Goal: Task Accomplishment & Management: Complete application form

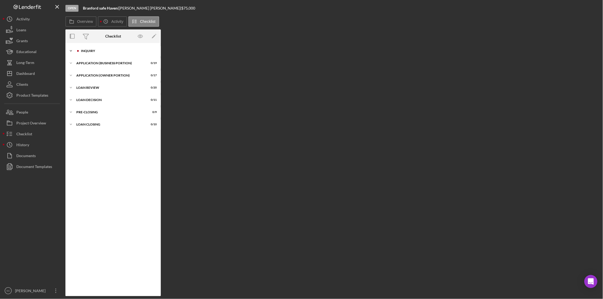
click at [78, 48] on div "Icon/Expander INQUIRY 0 / 14" at bounding box center [112, 51] width 95 height 11
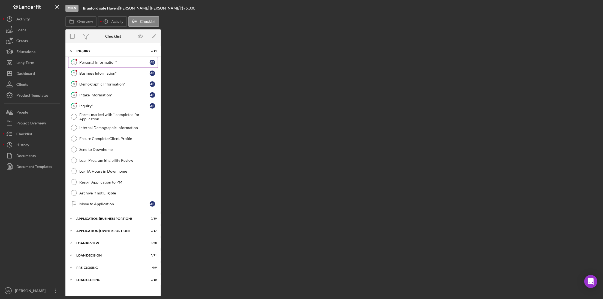
click at [82, 62] on div "Personal Information*" at bounding box center [114, 62] width 70 height 4
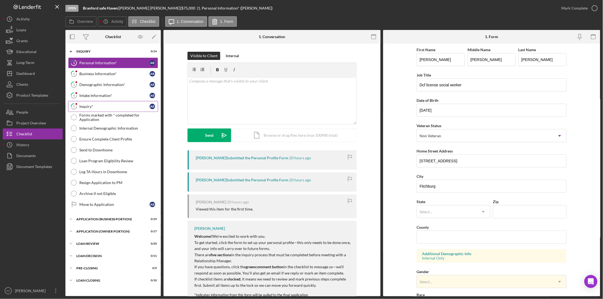
click at [110, 104] on link "5 Inquiry* A B" at bounding box center [113, 106] width 90 height 11
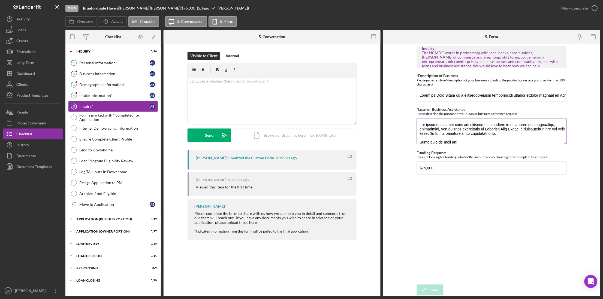
click at [465, 138] on textarea "*Loan or Business Assistance" at bounding box center [492, 131] width 150 height 26
click at [439, 243] on div "Inquiry The NCMDC works in partnership with local banks, credit unions, [PERSON…" at bounding box center [492, 164] width 150 height 236
click at [571, 10] on div "Mark Complete" at bounding box center [575, 8] width 26 height 11
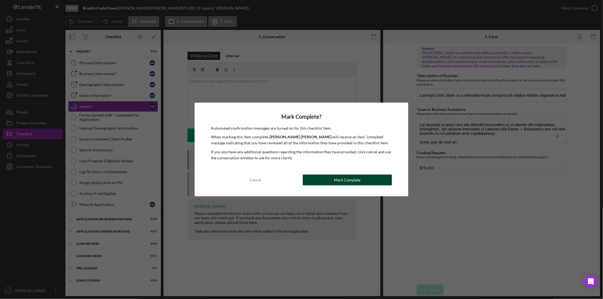
click at [358, 179] on div "Mark Complete" at bounding box center [347, 180] width 26 height 11
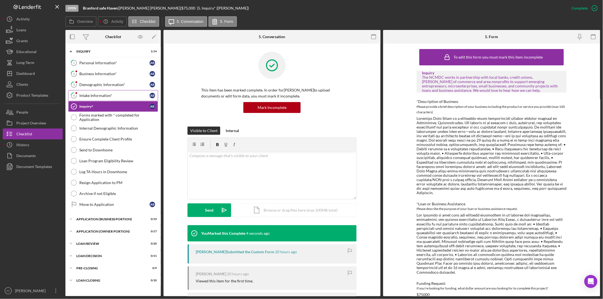
click at [96, 100] on link "4 Intake Information* A B" at bounding box center [113, 95] width 90 height 11
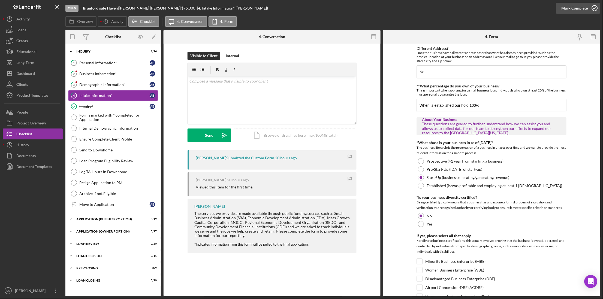
click at [581, 6] on div "Mark Complete" at bounding box center [575, 8] width 26 height 11
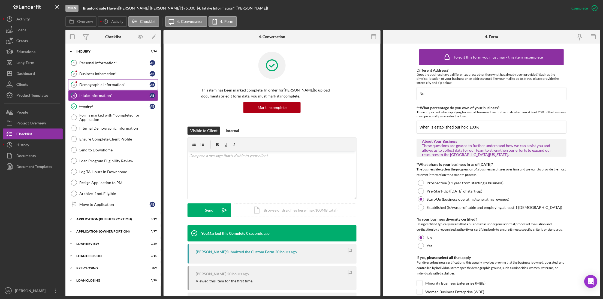
click at [101, 85] on div "Demographic Information*" at bounding box center [114, 85] width 70 height 4
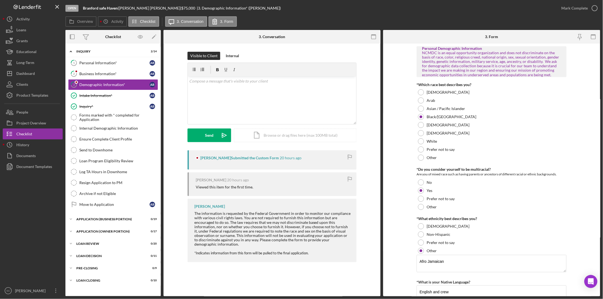
click at [400, 105] on form "Personal Demographic Information NCMDC is an equal opportunity organization and…" at bounding box center [491, 170] width 217 height 253
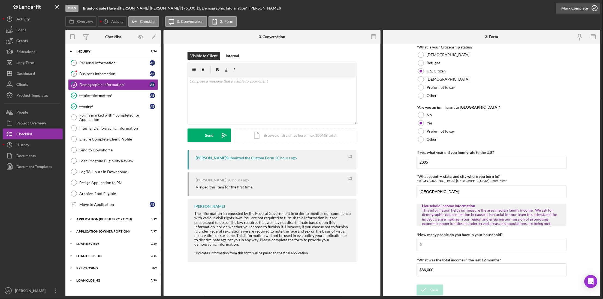
click at [585, 9] on div "Mark Complete" at bounding box center [575, 8] width 26 height 11
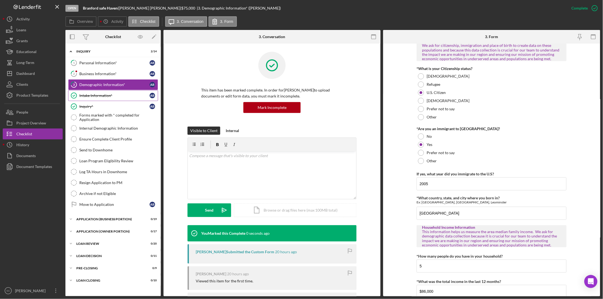
scroll to position [526, 0]
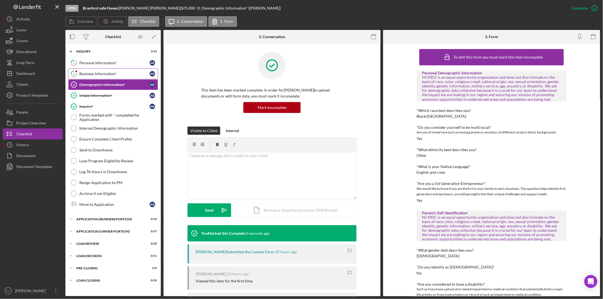
click at [92, 74] on div "Business Information*" at bounding box center [114, 74] width 70 height 4
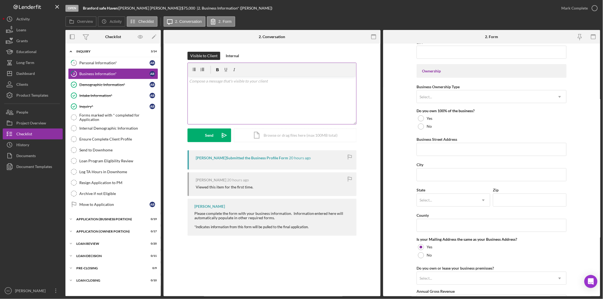
scroll to position [115, 0]
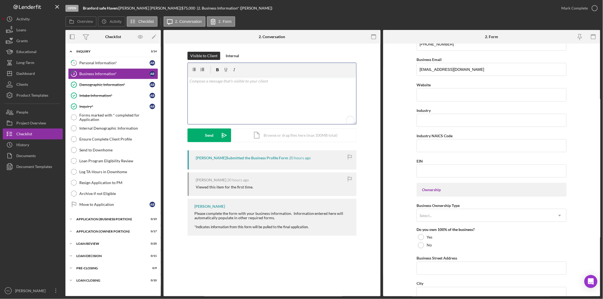
click at [241, 87] on div "v Color teal Color pink Remove color Add row above Add row below Add column bef…" at bounding box center [272, 101] width 169 height 48
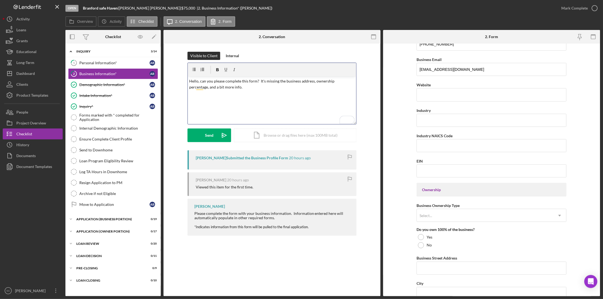
click at [200, 81] on p "Hello, can you please complete this form? It's missing the business address, ow…" at bounding box center [273, 84] width 166 height 12
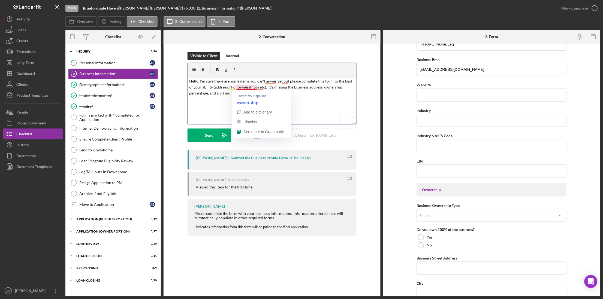
click at [240, 88] on p "Hello, I'm sure there are some items you can't anwer yet but please complete th…" at bounding box center [273, 87] width 166 height 18
drag, startPoint x: 265, startPoint y: 89, endPoint x: 265, endPoint y: 100, distance: 11.2
click at [265, 100] on div "v Color teal Color pink Remove color Add row above Add row below Add column bef…" at bounding box center [272, 101] width 169 height 48
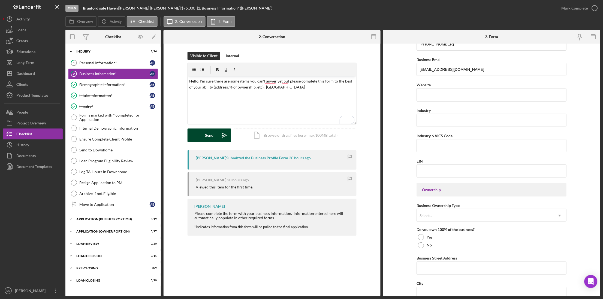
click at [206, 133] on div "Send" at bounding box center [209, 136] width 8 height 14
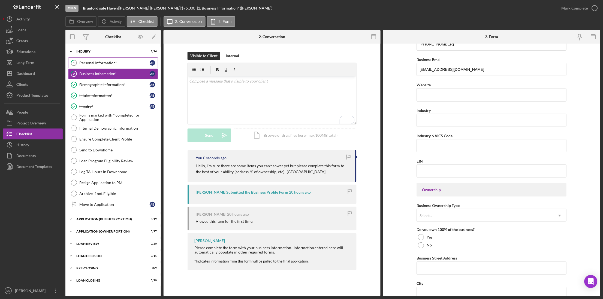
click at [109, 67] on link "1 Personal Information* A B" at bounding box center [113, 63] width 90 height 11
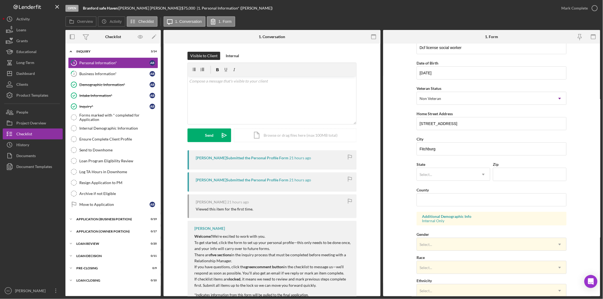
scroll to position [68, 0]
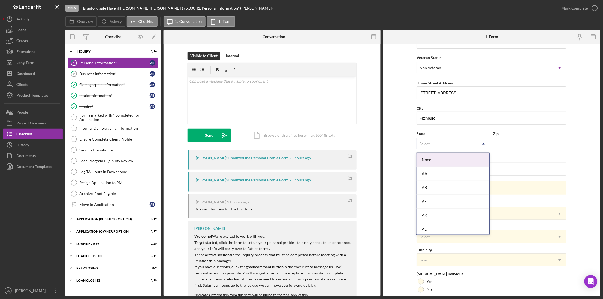
click at [431, 145] on div "Select..." at bounding box center [426, 144] width 13 height 4
click at [441, 175] on div "MA" at bounding box center [453, 175] width 73 height 14
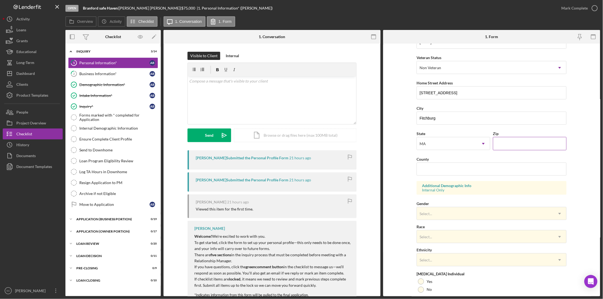
click at [512, 143] on input "Zip" at bounding box center [530, 143] width 74 height 13
type input "01420"
type input "[US_STATE]"
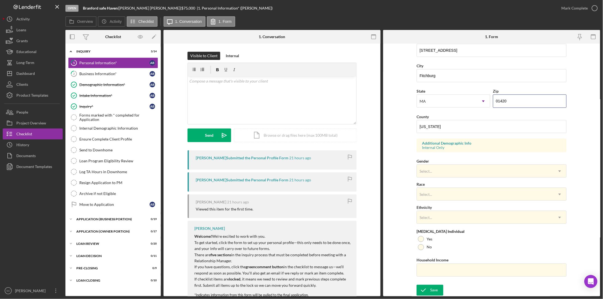
scroll to position [111, 0]
click at [428, 173] on div "Select..." at bounding box center [426, 171] width 13 height 4
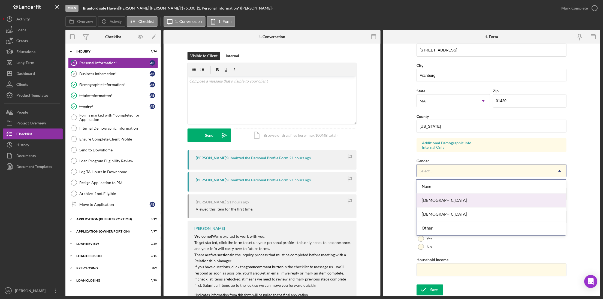
click at [431, 201] on div "[DEMOGRAPHIC_DATA]" at bounding box center [491, 201] width 149 height 14
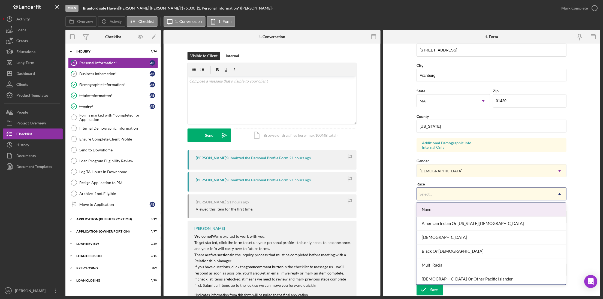
click at [435, 192] on div "Select..." at bounding box center [485, 194] width 136 height 13
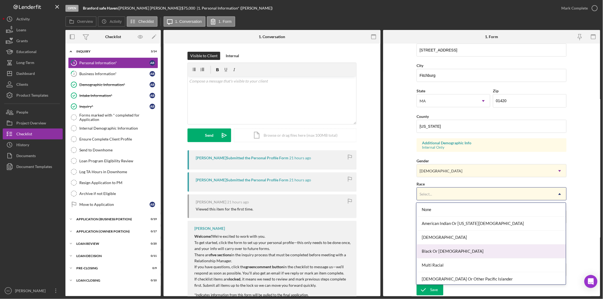
click at [442, 253] on div "Black Or [DEMOGRAPHIC_DATA]" at bounding box center [491, 252] width 149 height 14
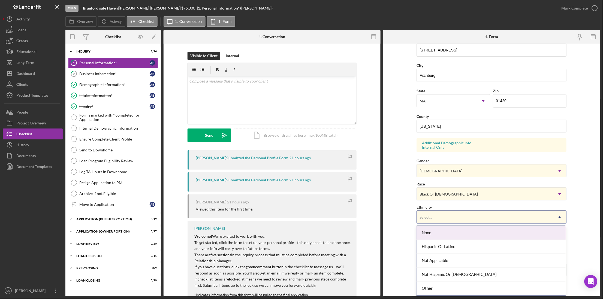
click at [437, 217] on div "Select..." at bounding box center [485, 217] width 136 height 13
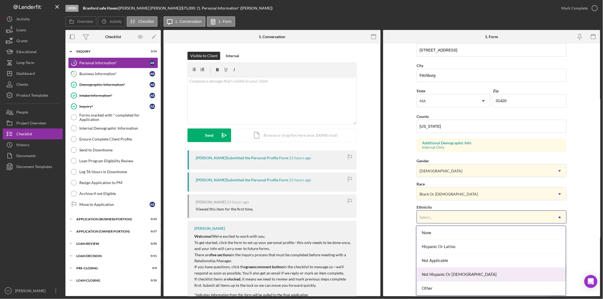
click at [433, 274] on div "Not Hispanic Or [DEMOGRAPHIC_DATA]" at bounding box center [491, 275] width 149 height 14
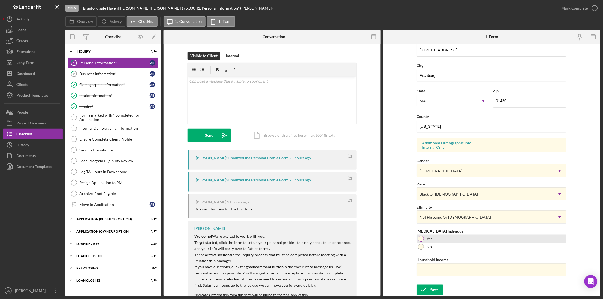
click at [421, 239] on div at bounding box center [421, 239] width 6 height 6
click at [428, 272] on input "Household Income" at bounding box center [492, 270] width 150 height 13
type input "$86,000"
click at [422, 293] on icon "submit" at bounding box center [424, 291] width 14 height 14
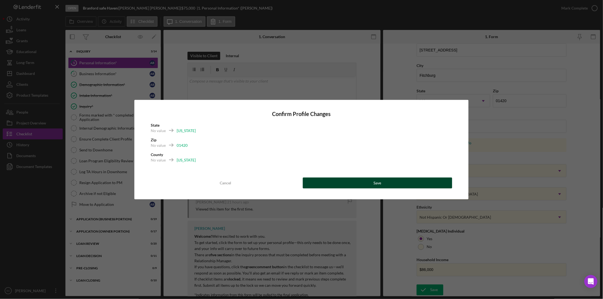
click at [381, 181] on button "Save" at bounding box center [377, 183] width 149 height 11
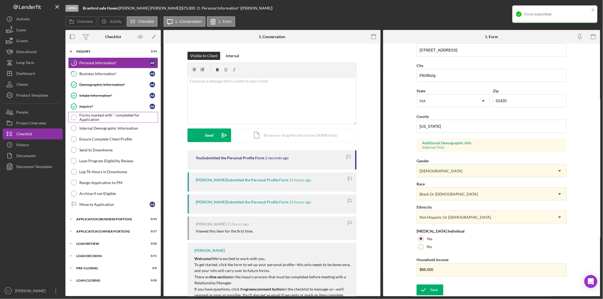
click at [110, 118] on div "Forms marked with * completed for Application" at bounding box center [118, 117] width 79 height 9
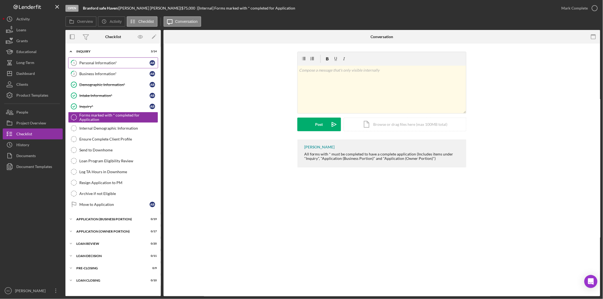
click at [99, 62] on div "Personal Information*" at bounding box center [114, 63] width 70 height 4
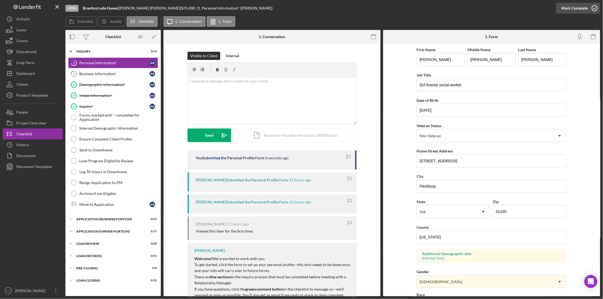
click at [574, 11] on div "Mark Complete" at bounding box center [575, 8] width 26 height 11
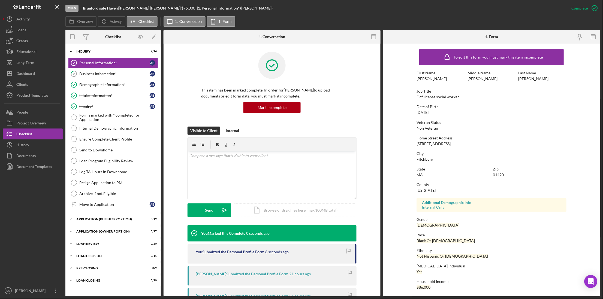
scroll to position [1, 0]
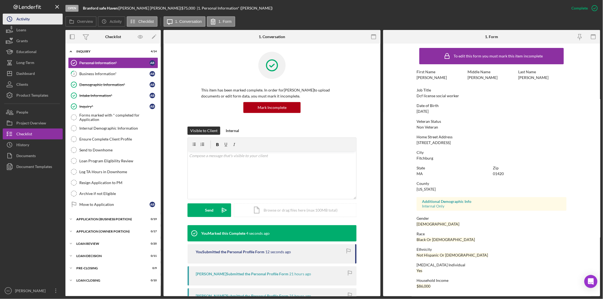
click at [33, 21] on button "Icon/History Activity" at bounding box center [33, 19] width 60 height 11
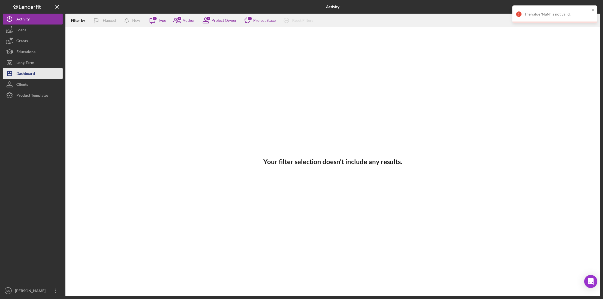
click at [32, 73] on div "Dashboard" at bounding box center [25, 74] width 19 height 12
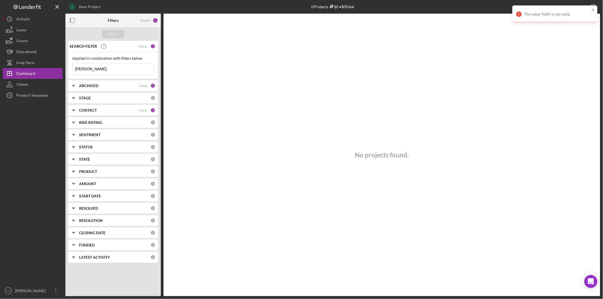
click at [151, 47] on div "1" at bounding box center [153, 46] width 5 height 5
click at [154, 47] on div "1" at bounding box center [153, 46] width 5 height 5
click at [152, 45] on div "1" at bounding box center [153, 46] width 5 height 5
click at [143, 45] on div "Clear" at bounding box center [143, 46] width 9 height 4
click at [112, 32] on div "Apply" at bounding box center [113, 34] width 10 height 8
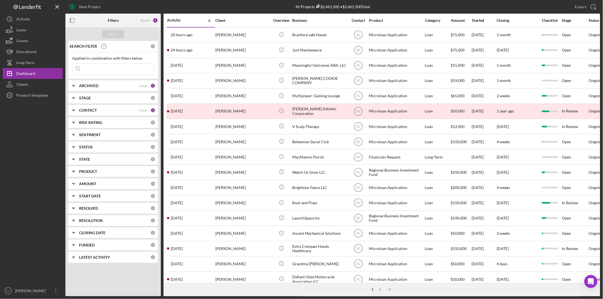
click at [92, 109] on b "CONTACT" at bounding box center [88, 110] width 18 height 4
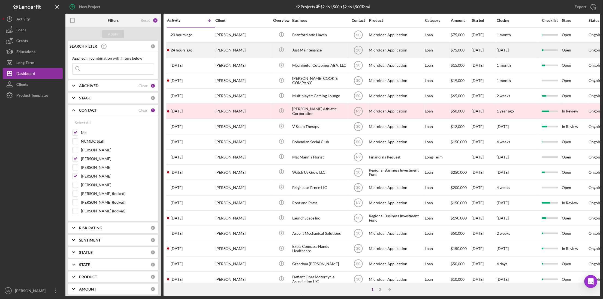
click at [231, 52] on div "[PERSON_NAME]" at bounding box center [242, 50] width 55 height 14
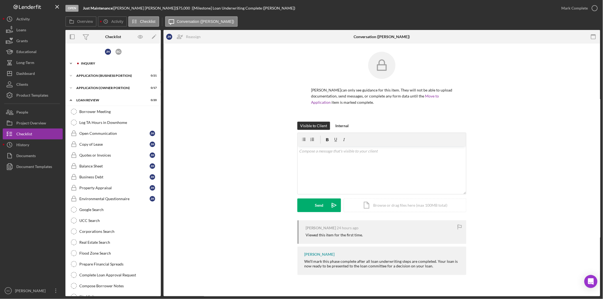
click at [92, 64] on div "INQUIRY" at bounding box center [117, 63] width 73 height 3
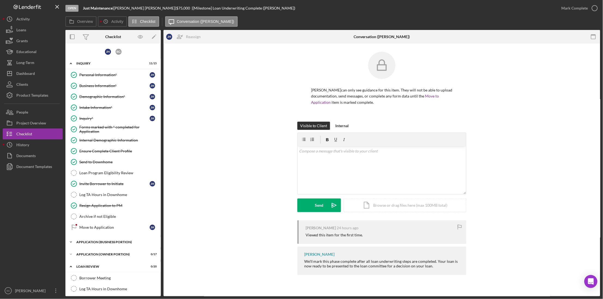
click at [95, 244] on div "APPLICATION (BUSINESS PORTION)" at bounding box center [115, 242] width 78 height 3
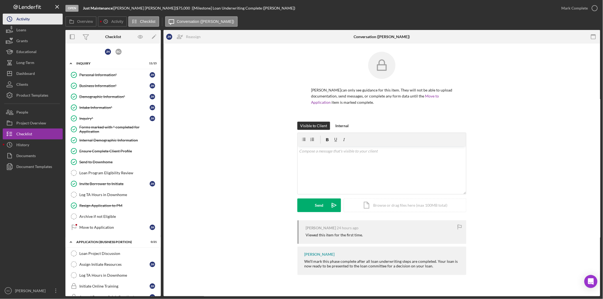
click at [35, 20] on button "Icon/History Activity" at bounding box center [33, 19] width 60 height 11
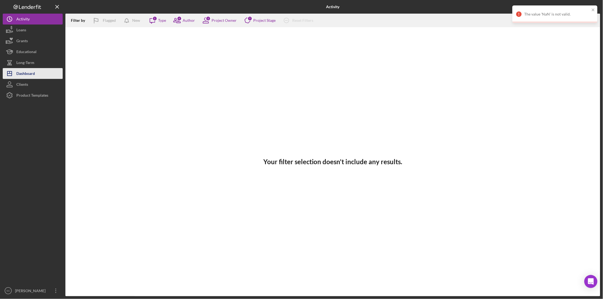
click at [32, 73] on div "Dashboard" at bounding box center [25, 74] width 19 height 12
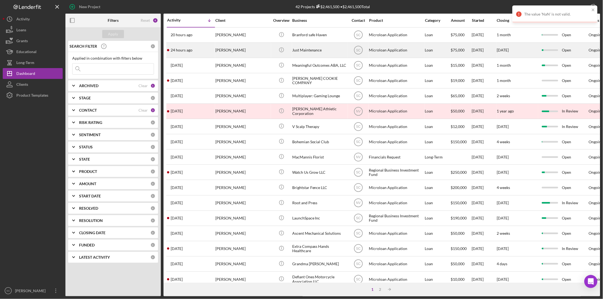
click at [243, 51] on div "[PERSON_NAME]" at bounding box center [242, 50] width 55 height 14
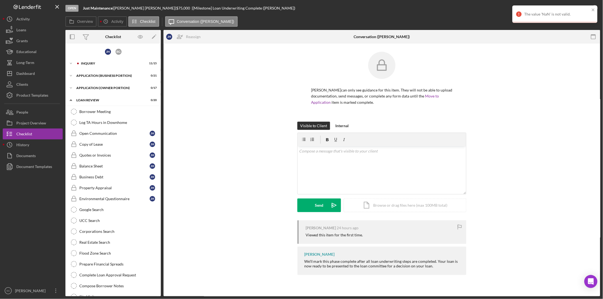
scroll to position [71, 0]
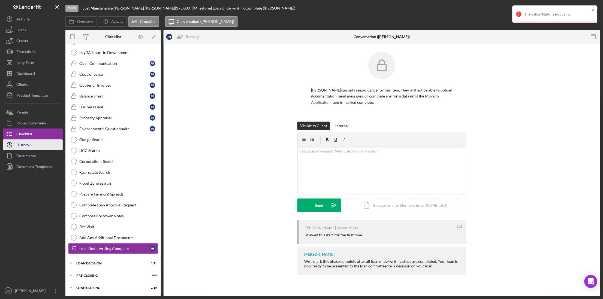
click at [40, 147] on button "Icon/History History" at bounding box center [33, 145] width 60 height 11
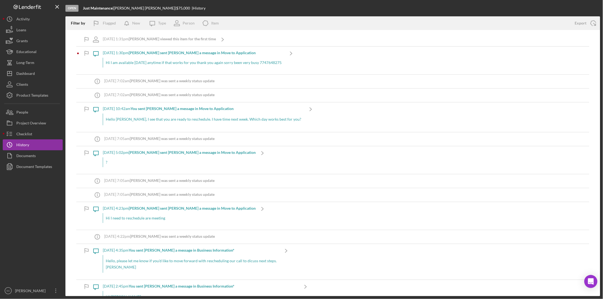
click at [168, 64] on div "Hi I am available [DATE] anytime if that works for you thank you again sorry be…" at bounding box center [194, 63] width 182 height 10
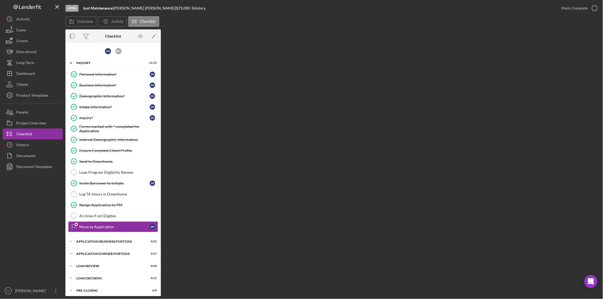
scroll to position [16, 0]
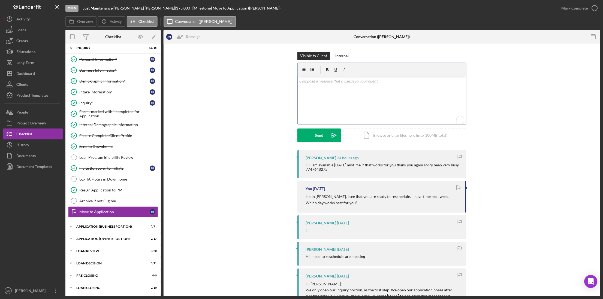
click at [319, 89] on div "v Color teal Color pink Remove color Add row above Add row below Add column bef…" at bounding box center [382, 101] width 169 height 48
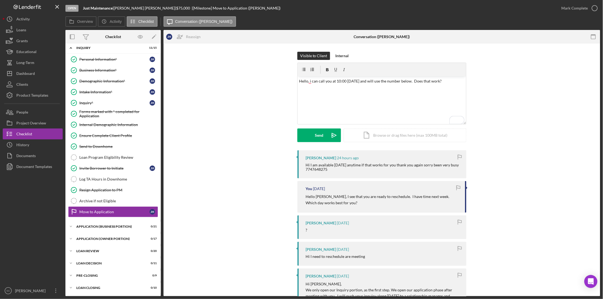
drag, startPoint x: 338, startPoint y: 170, endPoint x: 314, endPoint y: 169, distance: 24.3
click at [314, 169] on div "Hi I am available [DATE] anytime if that works for you thank you again sorry be…" at bounding box center [383, 167] width 155 height 9
drag, startPoint x: 314, startPoint y: 169, endPoint x: 334, endPoint y: 175, distance: 20.3
click at [334, 175] on div "[PERSON_NAME] 24 hours ago Hi I am available [DATE] anytime if that works for y…" at bounding box center [382, 165] width 169 height 28
click at [328, 168] on div "Hi I am available [DATE] anytime if that works for you thank you again sorry be…" at bounding box center [383, 167] width 155 height 9
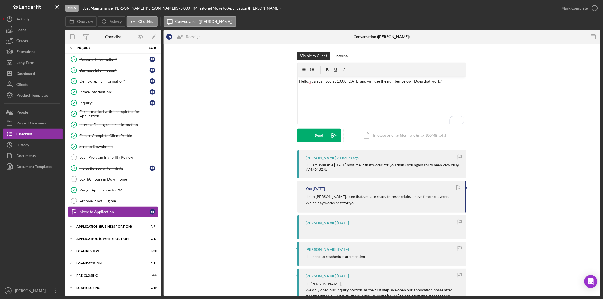
click at [328, 168] on div "Hi I am available [DATE] anytime if that works for you thank you again sorry be…" at bounding box center [383, 167] width 155 height 9
click at [327, 169] on div "Hi I am available [DATE] anytime if that works for you thank you again sorry be…" at bounding box center [383, 167] width 155 height 9
drag, startPoint x: 336, startPoint y: 171, endPoint x: 314, endPoint y: 171, distance: 21.8
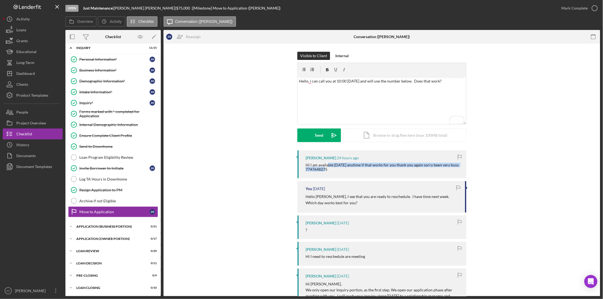
click at [314, 171] on div "Hi I am available [DATE] anytime if that works for you thank you again sorry be…" at bounding box center [383, 167] width 155 height 9
copy div "7747648275"
click at [198, 154] on div "[PERSON_NAME] 24 hours ago Hi I am available [DATE] anytime if that works for y…" at bounding box center [382, 283] width 421 height 265
drag, startPoint x: 326, startPoint y: 137, endPoint x: 248, endPoint y: 150, distance: 79.5
click at [325, 137] on button "Send Icon/icon-invite-send" at bounding box center [320, 136] width 44 height 14
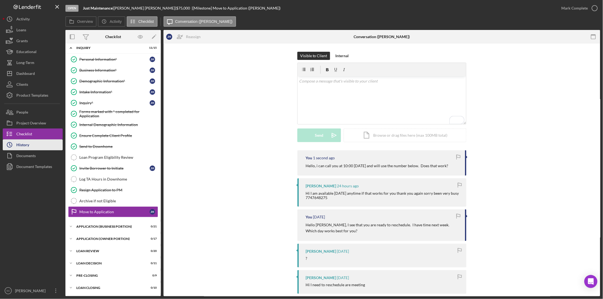
click at [40, 141] on button "Icon/History History" at bounding box center [33, 145] width 60 height 11
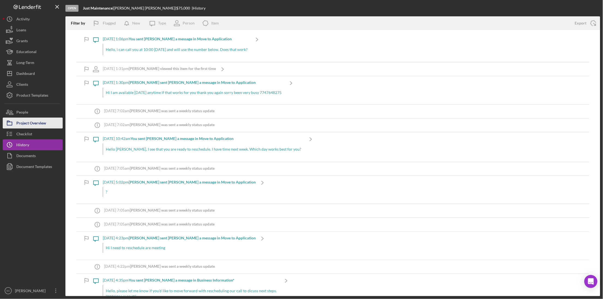
click at [30, 127] on div "Project Overview" at bounding box center [31, 124] width 30 height 12
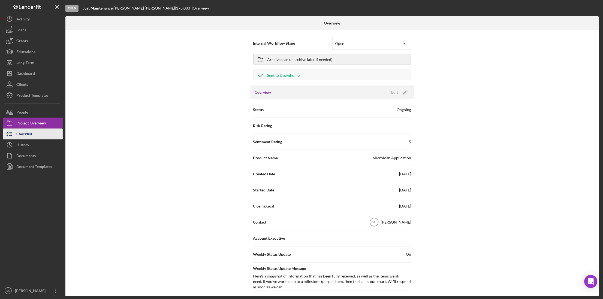
click at [41, 136] on button "Checklist" at bounding box center [33, 134] width 60 height 11
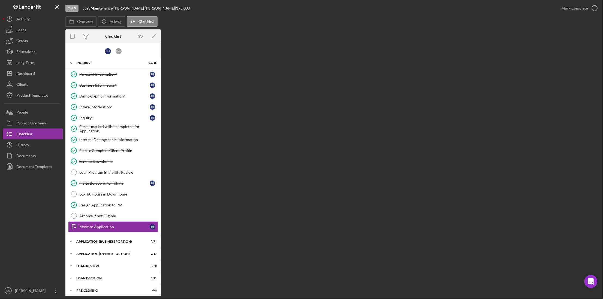
scroll to position [16, 0]
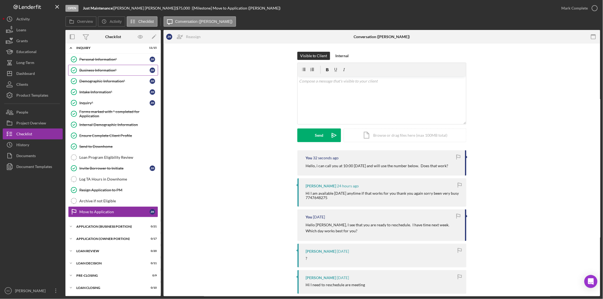
click at [102, 68] on div "Business Information*" at bounding box center [114, 70] width 70 height 4
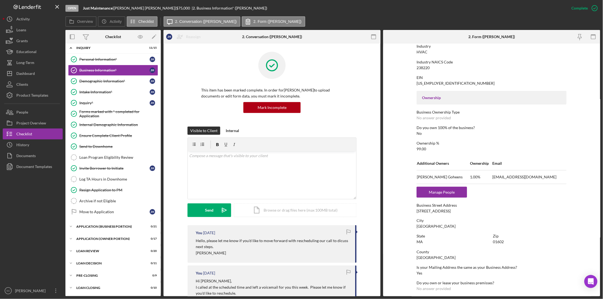
scroll to position [136, 0]
click at [427, 193] on div "Manage People" at bounding box center [442, 192] width 45 height 11
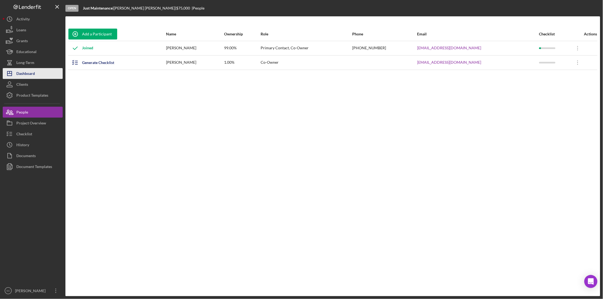
click at [25, 74] on div "Dashboard" at bounding box center [25, 74] width 19 height 12
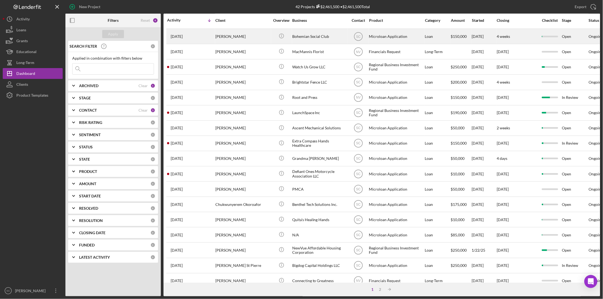
scroll to position [137, 0]
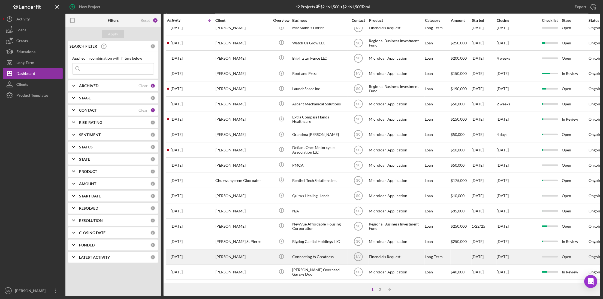
click at [232, 257] on div "[PERSON_NAME]" at bounding box center [242, 257] width 55 height 14
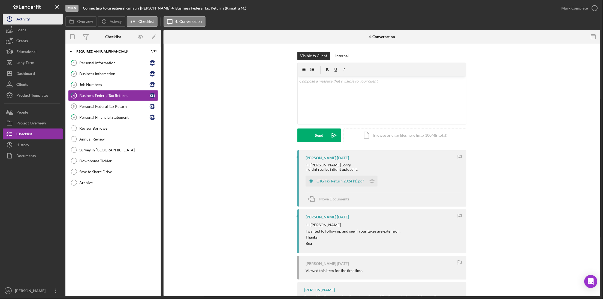
click at [53, 22] on button "Icon/History Activity" at bounding box center [33, 19] width 60 height 11
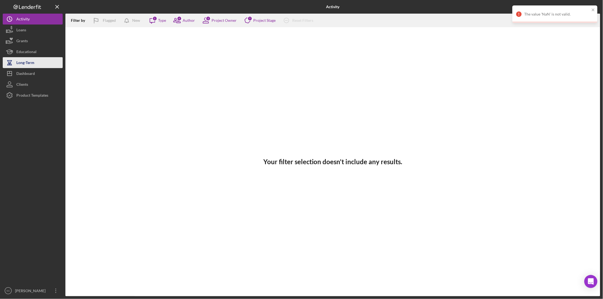
click at [36, 66] on button "Long-Term" at bounding box center [33, 62] width 60 height 11
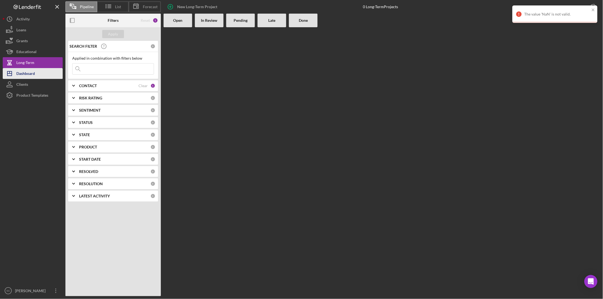
click at [35, 71] on button "Icon/Dashboard Dashboard" at bounding box center [33, 73] width 60 height 11
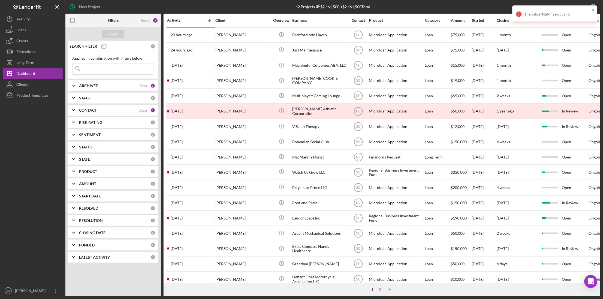
click at [87, 175] on div "PRODUCT 0" at bounding box center [117, 171] width 76 height 11
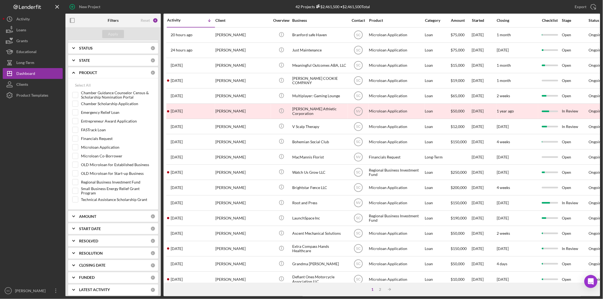
scroll to position [102, 0]
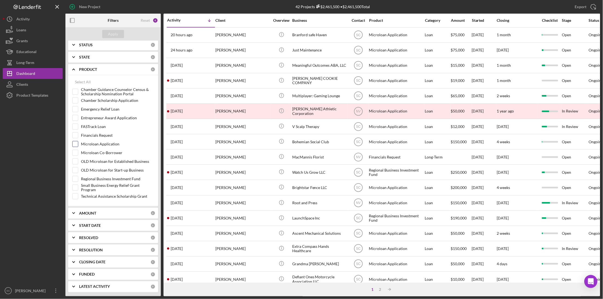
click at [76, 147] on input "Microloan Application" at bounding box center [75, 144] width 5 height 5
checkbox input "true"
click at [76, 155] on input "Microloan Co-Borrower" at bounding box center [75, 152] width 5 height 5
checkbox input "true"
click at [76, 180] on input "Regional Business Investment Fund" at bounding box center [75, 178] width 5 height 5
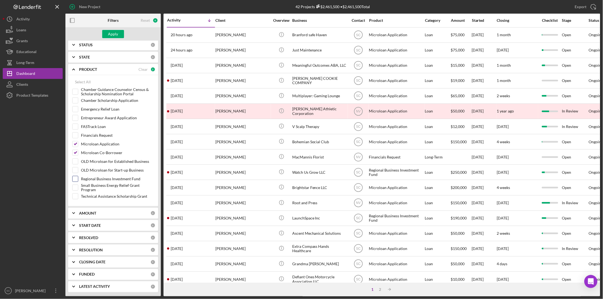
checkbox input "true"
click at [110, 36] on div "Apply" at bounding box center [113, 34] width 10 height 8
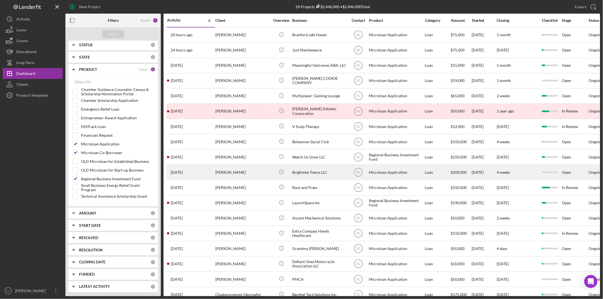
click at [246, 176] on div "[PERSON_NAME]" at bounding box center [242, 172] width 55 height 14
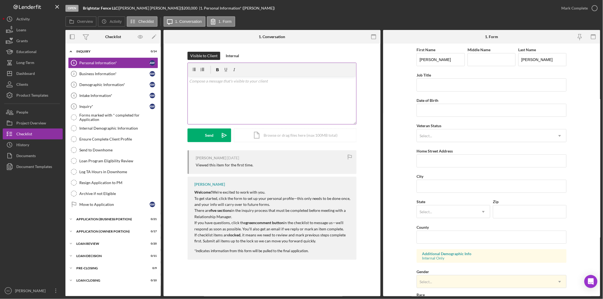
click at [211, 83] on p at bounding box center [273, 81] width 166 height 6
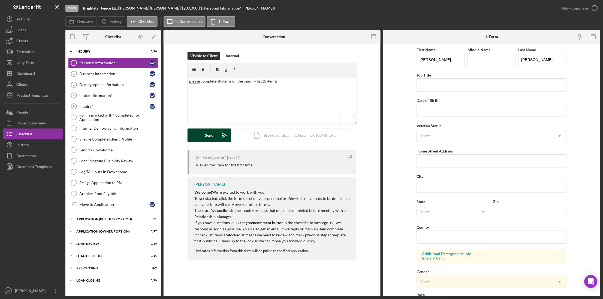
click at [206, 135] on div "Send" at bounding box center [209, 136] width 8 height 14
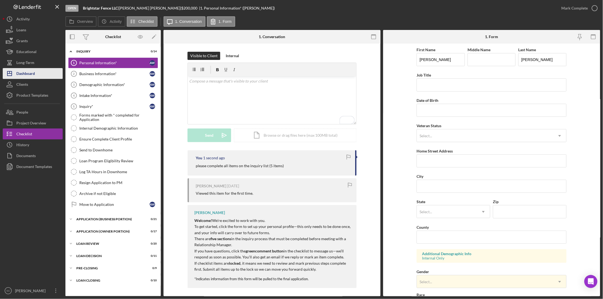
click at [21, 72] on div "Dashboard" at bounding box center [25, 74] width 19 height 12
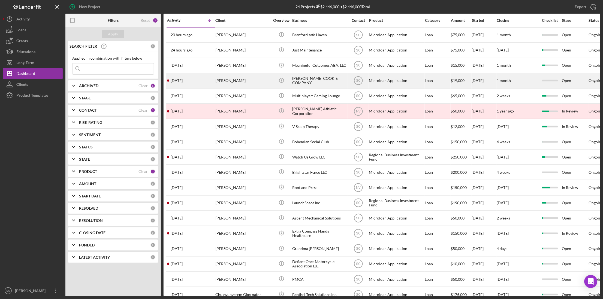
click at [191, 83] on div "[DATE] [PERSON_NAME]" at bounding box center [191, 81] width 48 height 14
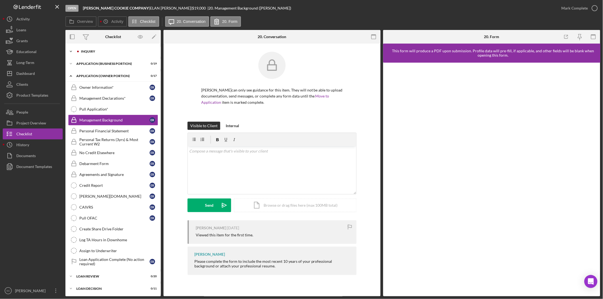
click at [91, 49] on div "Icon/Expander INQUIRY 0 / 14" at bounding box center [112, 51] width 95 height 11
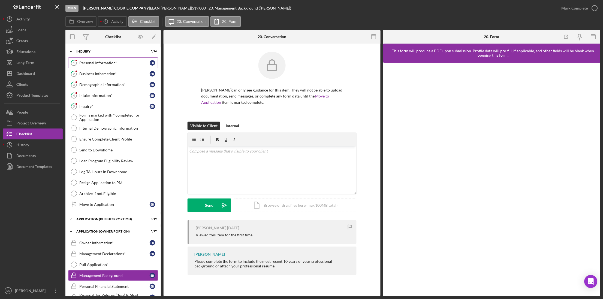
click at [93, 62] on div "Personal Information*" at bounding box center [114, 63] width 70 height 4
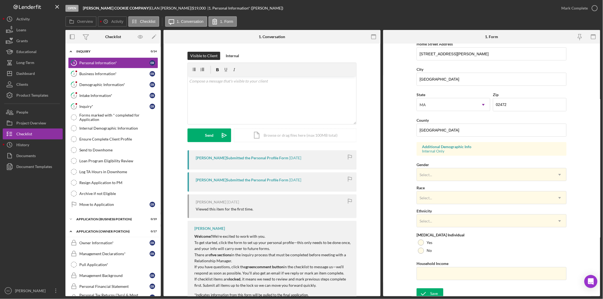
scroll to position [111, 0]
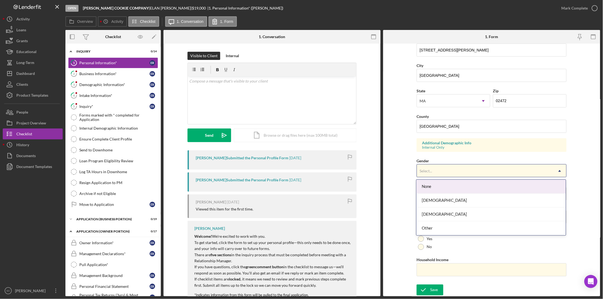
click at [427, 170] on div "Select..." at bounding box center [426, 171] width 13 height 4
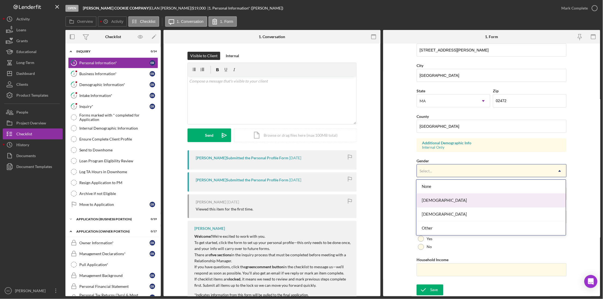
click at [432, 201] on div "[DEMOGRAPHIC_DATA]" at bounding box center [491, 201] width 149 height 14
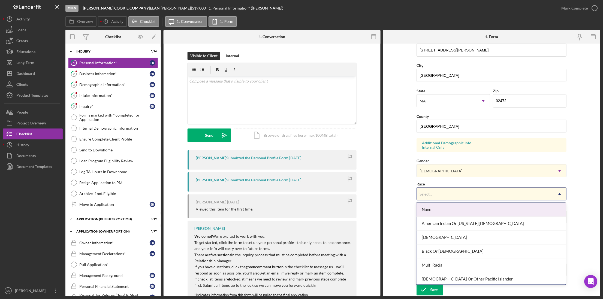
click at [432, 199] on div "Select..." at bounding box center [485, 194] width 136 height 13
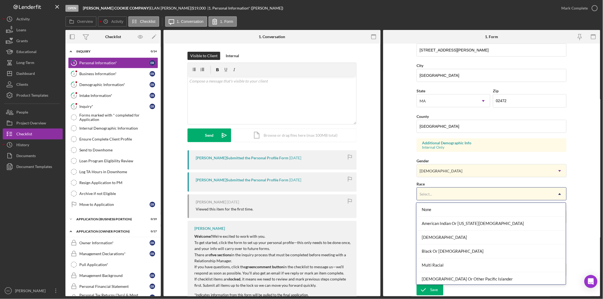
scroll to position [30, 0]
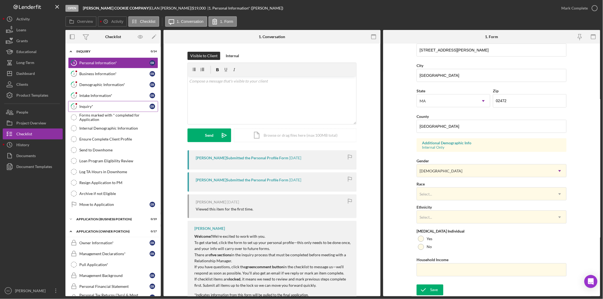
click at [93, 106] on div "Inquiry*" at bounding box center [114, 106] width 70 height 4
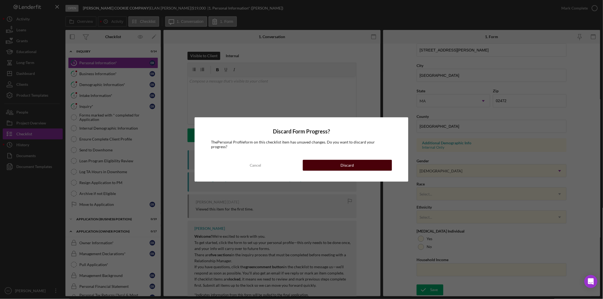
click at [361, 160] on button "Discard" at bounding box center [347, 165] width 89 height 11
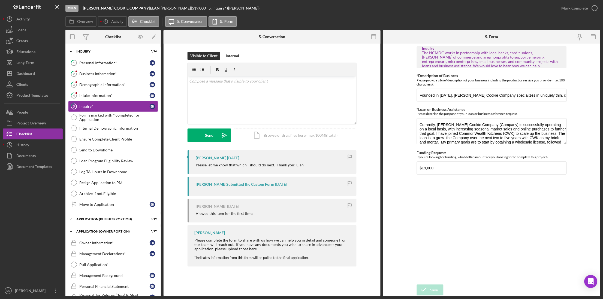
click at [410, 101] on form "Inquiry The NCMDC works in partnership with local banks, credit unions, [PERSON…" at bounding box center [491, 170] width 217 height 253
click at [121, 98] on link "4 Intake Information* E R" at bounding box center [113, 95] width 90 height 11
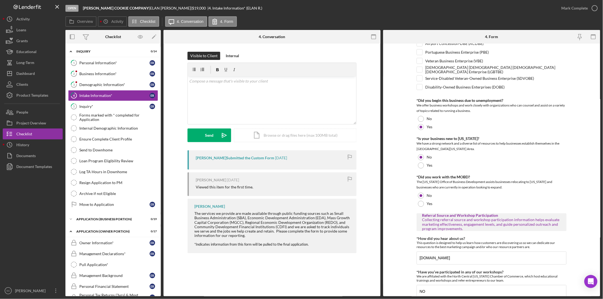
scroll to position [267, 0]
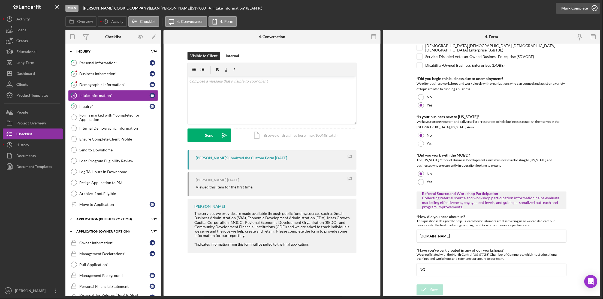
click at [569, 10] on div "Mark Complete" at bounding box center [575, 8] width 26 height 11
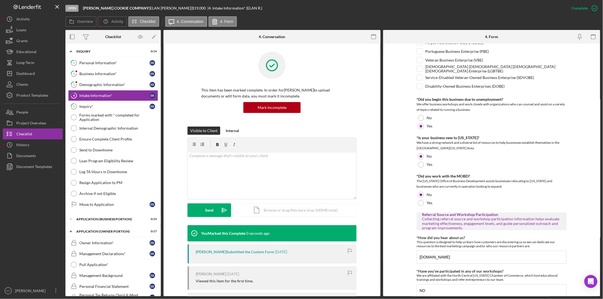
scroll to position [289, 0]
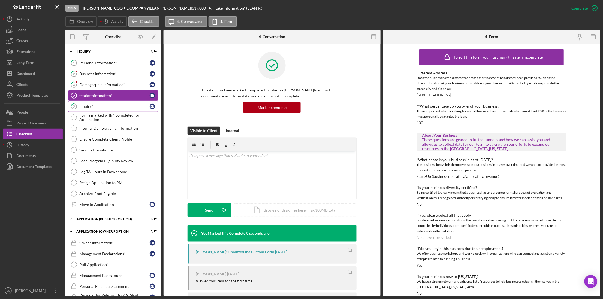
click at [98, 107] on div "Inquiry*" at bounding box center [114, 106] width 70 height 4
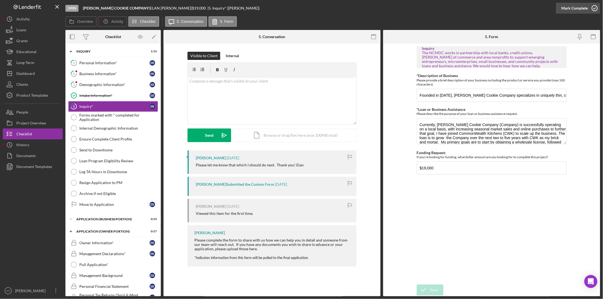
click at [569, 8] on div "Mark Complete" at bounding box center [575, 8] width 26 height 11
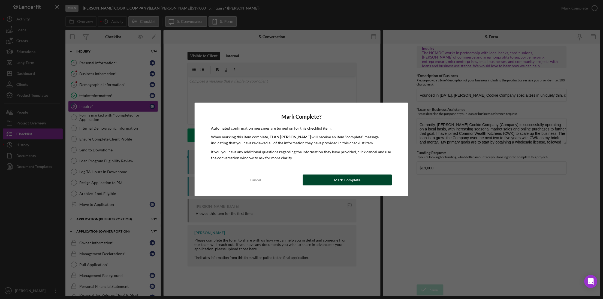
click at [332, 177] on button "Mark Complete" at bounding box center [347, 180] width 89 height 11
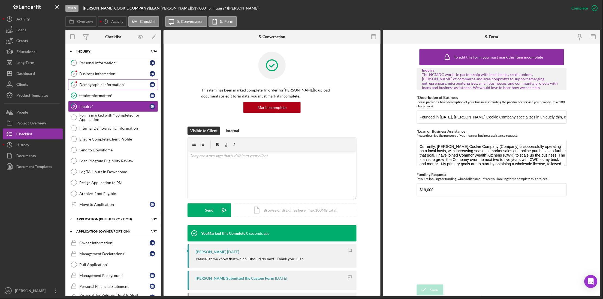
click at [107, 86] on div "Demographic Information*" at bounding box center [114, 85] width 70 height 4
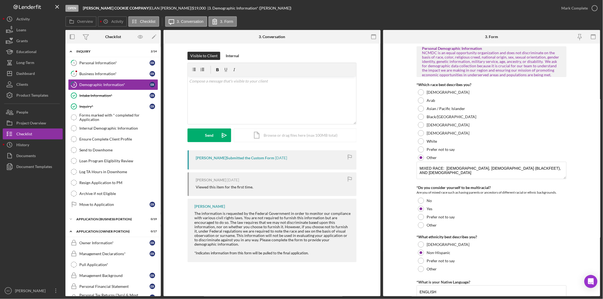
drag, startPoint x: 568, startPoint y: 8, endPoint x: 499, endPoint y: 37, distance: 75.4
click at [568, 8] on div "Mark Complete" at bounding box center [575, 8] width 26 height 11
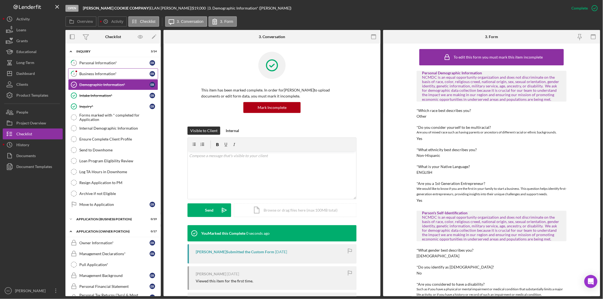
click at [80, 73] on icon "2" at bounding box center [74, 74] width 14 height 14
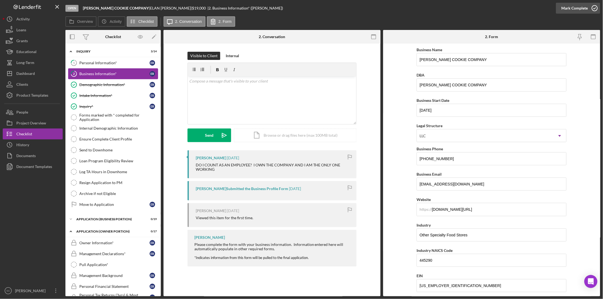
click at [568, 10] on div "Mark Complete" at bounding box center [575, 8] width 26 height 11
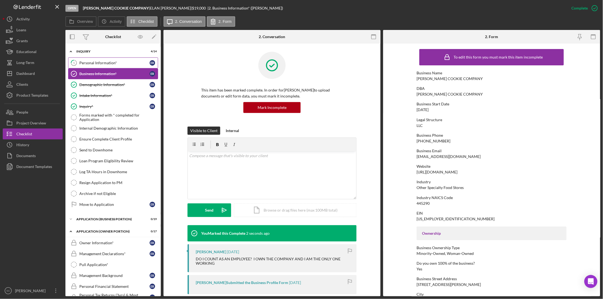
click at [103, 62] on div "Personal Information*" at bounding box center [114, 63] width 70 height 4
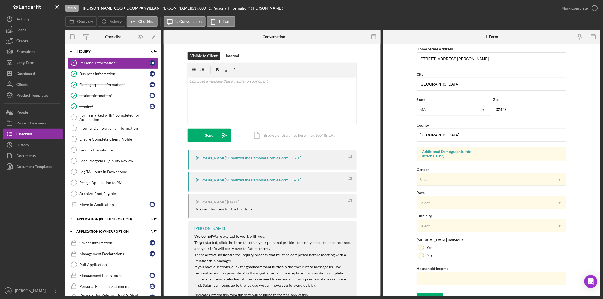
scroll to position [111, 0]
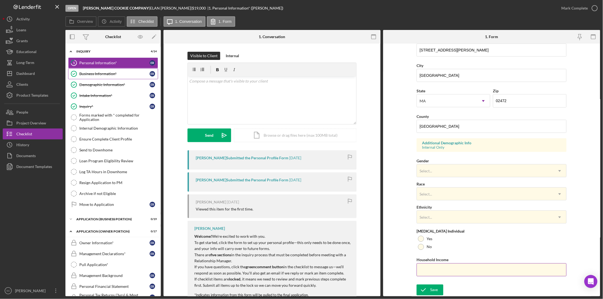
click at [433, 270] on input "Household Income" at bounding box center [492, 270] width 150 height 13
type input "$230,000"
click at [419, 248] on div at bounding box center [421, 247] width 6 height 6
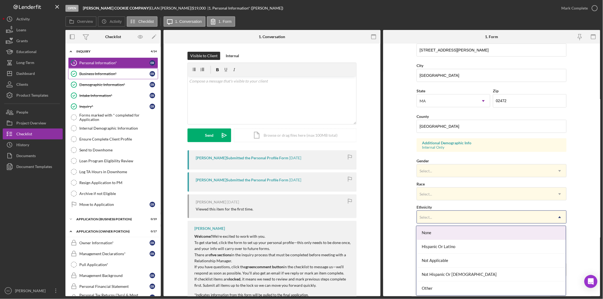
click at [436, 219] on div "Select..." at bounding box center [485, 217] width 136 height 13
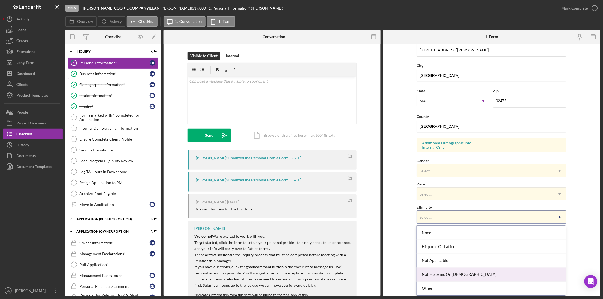
click at [428, 275] on div "Not Hispanic Or [DEMOGRAPHIC_DATA]" at bounding box center [491, 275] width 149 height 14
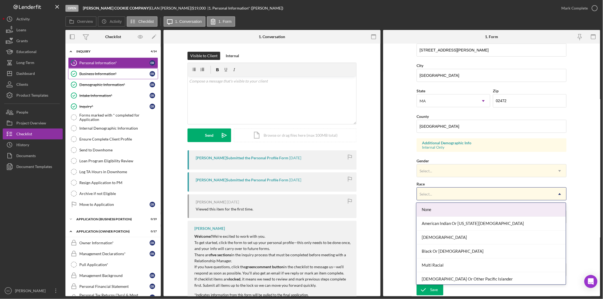
click at [425, 195] on div "Select..." at bounding box center [426, 194] width 13 height 4
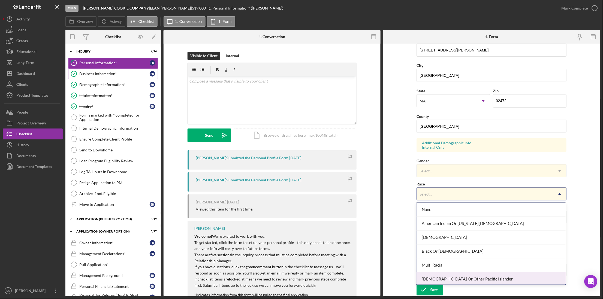
scroll to position [30, 0]
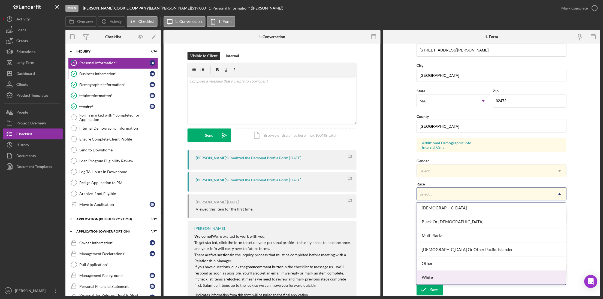
click at [430, 279] on div "White" at bounding box center [491, 278] width 149 height 14
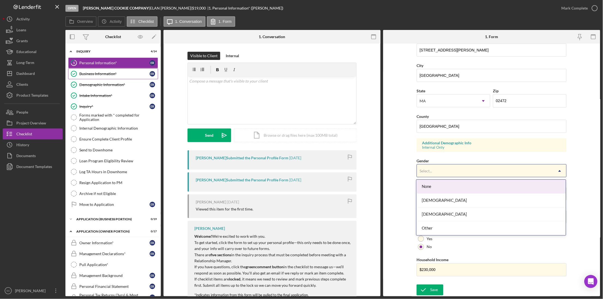
click at [431, 170] on div "Select..." at bounding box center [426, 171] width 13 height 4
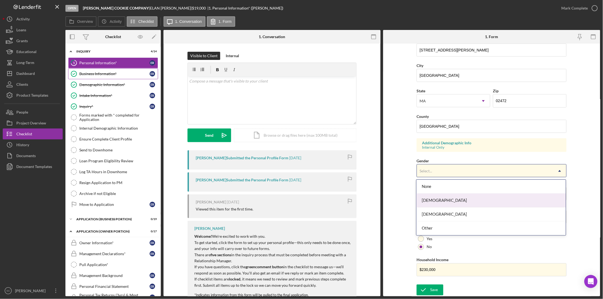
click at [429, 196] on div "[DEMOGRAPHIC_DATA]" at bounding box center [491, 201] width 149 height 14
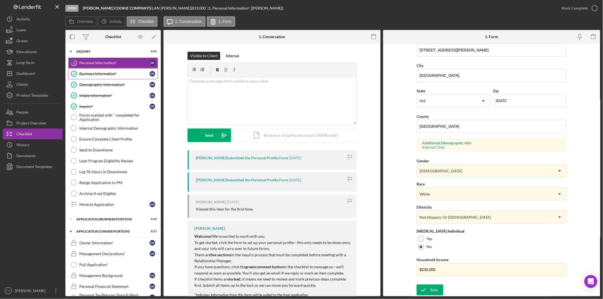
click at [401, 188] on form "First Name [PERSON_NAME] Middle Name Last Name [PERSON_NAME] Job Title FOUNDER …" at bounding box center [491, 170] width 217 height 253
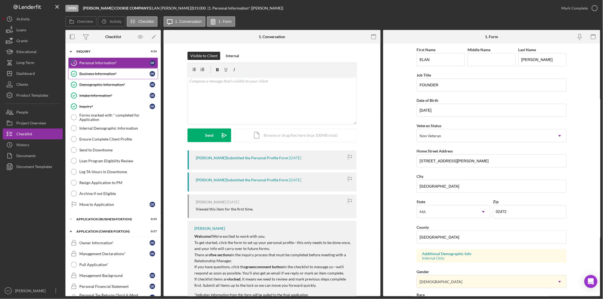
scroll to position [111, 0]
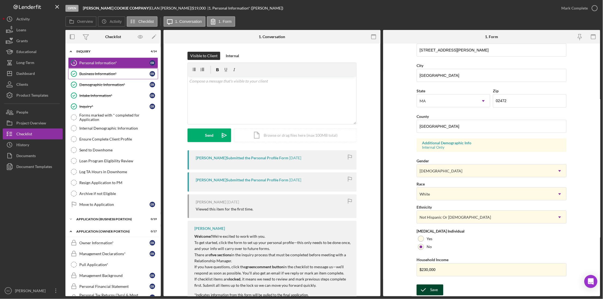
click at [439, 293] on button "Save" at bounding box center [430, 290] width 27 height 11
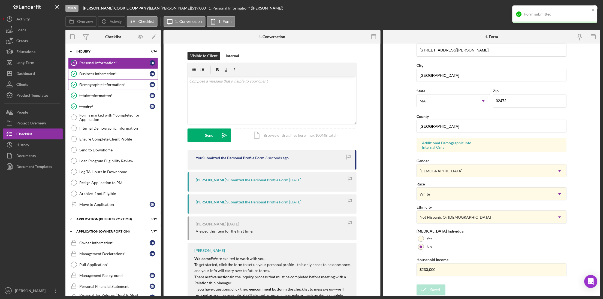
click at [89, 83] on div "Demographic Information*" at bounding box center [114, 85] width 70 height 4
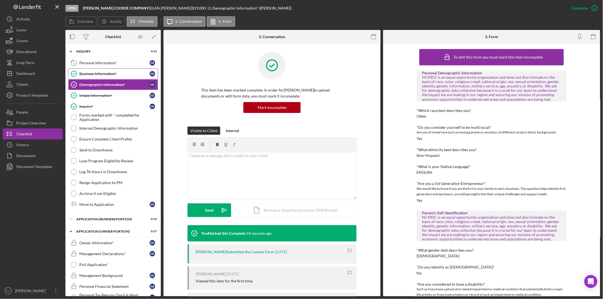
click at [99, 72] on div "Business Information*" at bounding box center [114, 74] width 70 height 4
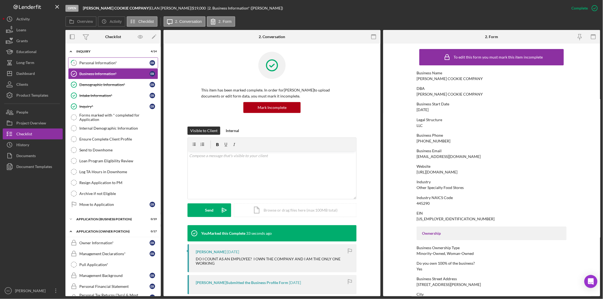
click at [101, 62] on div "Personal Information*" at bounding box center [114, 63] width 70 height 4
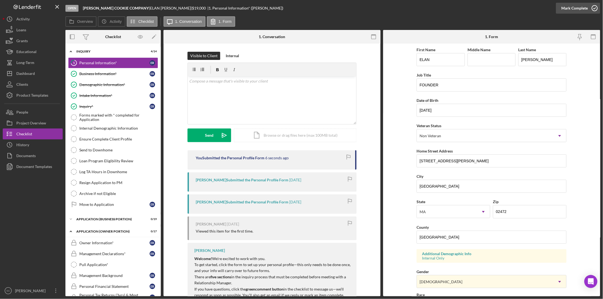
click at [576, 8] on div "Mark Complete" at bounding box center [575, 8] width 26 height 11
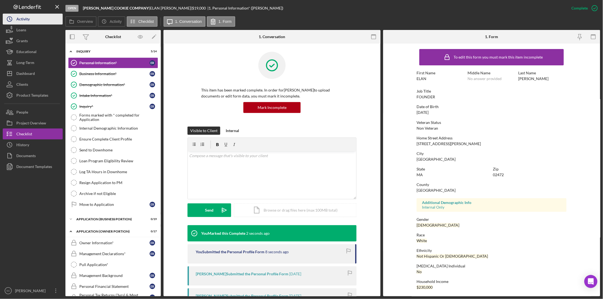
click at [26, 17] on div "Activity" at bounding box center [22, 20] width 13 height 12
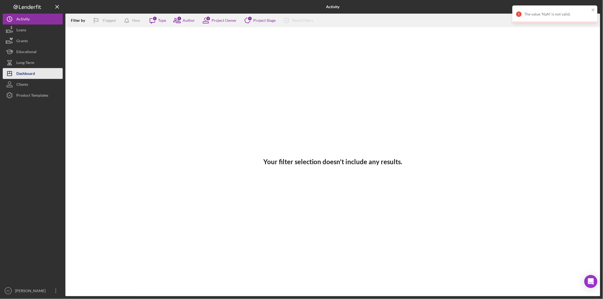
click at [33, 70] on div "Dashboard" at bounding box center [25, 74] width 19 height 12
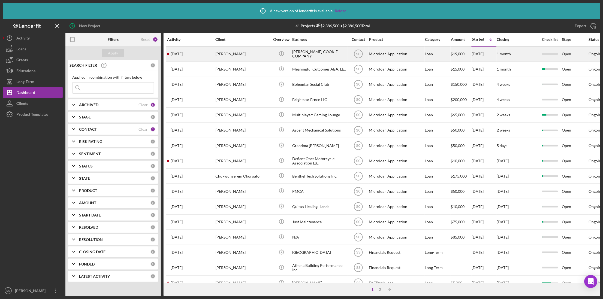
click at [183, 52] on time "5 days ago" at bounding box center [177, 54] width 12 height 4
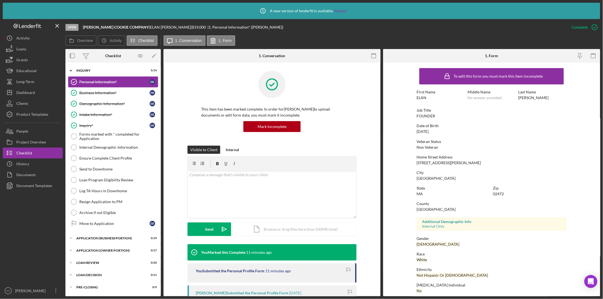
click at [101, 84] on div "Personal Information*" at bounding box center [114, 82] width 70 height 4
click at [98, 93] on div "Business Information*" at bounding box center [114, 93] width 70 height 4
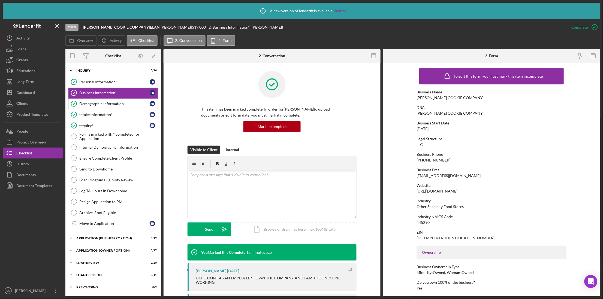
click at [100, 104] on div "Demographic Information*" at bounding box center [114, 104] width 70 height 4
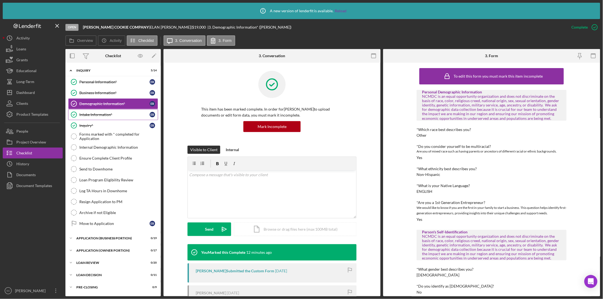
click at [97, 112] on link "Intake Information* Intake Information* E R" at bounding box center [113, 114] width 90 height 11
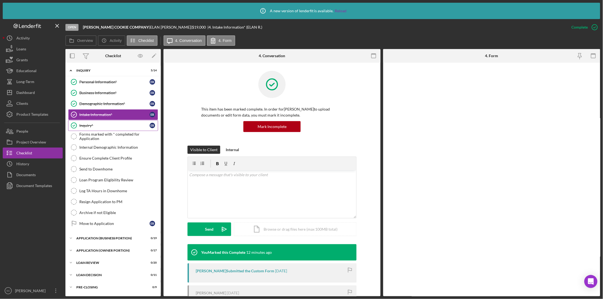
click at [94, 124] on div "Inquiry*" at bounding box center [114, 126] width 70 height 4
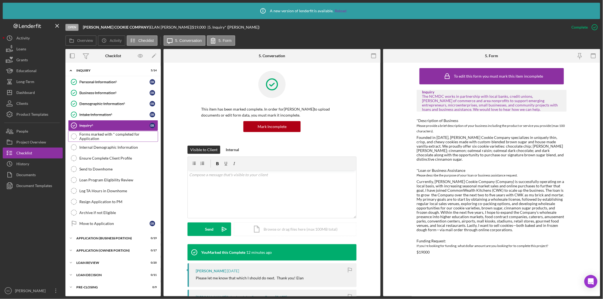
click at [92, 137] on div "Forms marked with * completed for Application" at bounding box center [118, 136] width 79 height 9
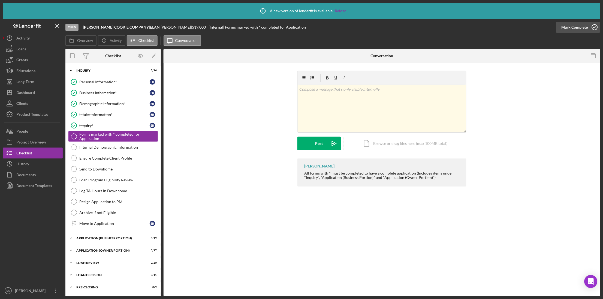
click at [562, 28] on button "Mark Complete" at bounding box center [578, 27] width 44 height 11
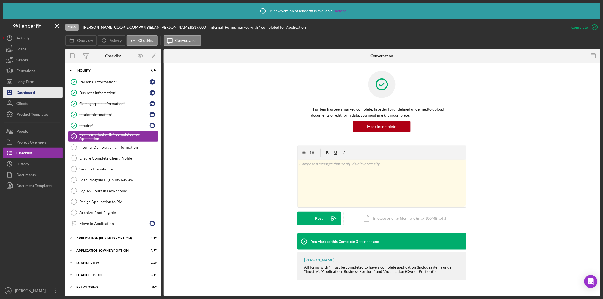
click at [16, 90] on icon "Icon/Dashboard" at bounding box center [10, 93] width 14 height 14
